Goal: Task Accomplishment & Management: Manage account settings

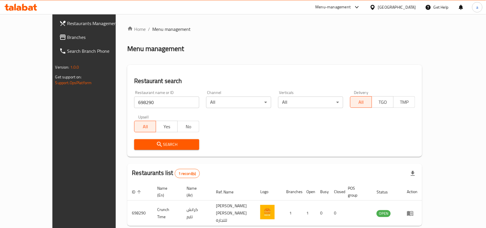
click at [55, 43] on link "Branches" at bounding box center [94, 37] width 79 height 14
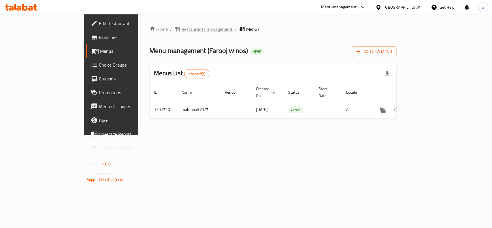
click at [182, 28] on span "Restaurants management" at bounding box center [207, 29] width 51 height 7
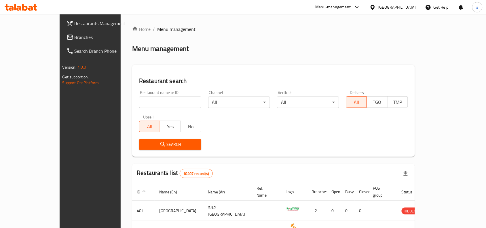
click at [139, 101] on input "search" at bounding box center [170, 103] width 62 height 12
paste input "702164"
type input "702164"
click button "Search" at bounding box center [170, 144] width 62 height 11
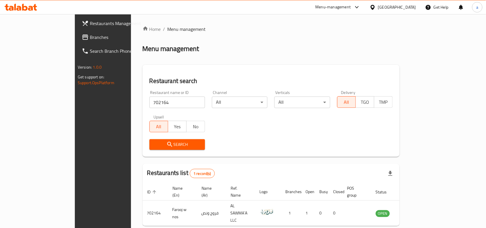
click at [265, 141] on div "Search" at bounding box center [271, 145] width 250 height 18
click at [293, 153] on div "Search" at bounding box center [271, 145] width 250 height 18
click at [209, 51] on div "Menu management" at bounding box center [271, 48] width 257 height 9
click at [411, 6] on div "[GEOGRAPHIC_DATA]" at bounding box center [397, 7] width 38 height 6
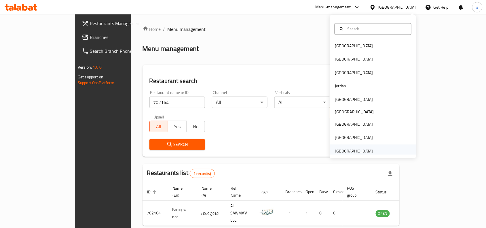
click at [354, 146] on div "United Arab Emirates" at bounding box center [354, 150] width 47 height 13
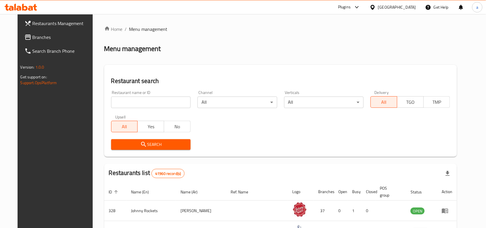
click at [33, 37] on span "Branches" at bounding box center [64, 37] width 62 height 7
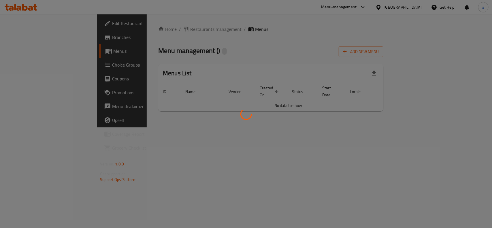
click at [188, 42] on div at bounding box center [246, 114] width 492 height 228
